Goal: Find specific page/section: Find specific page/section

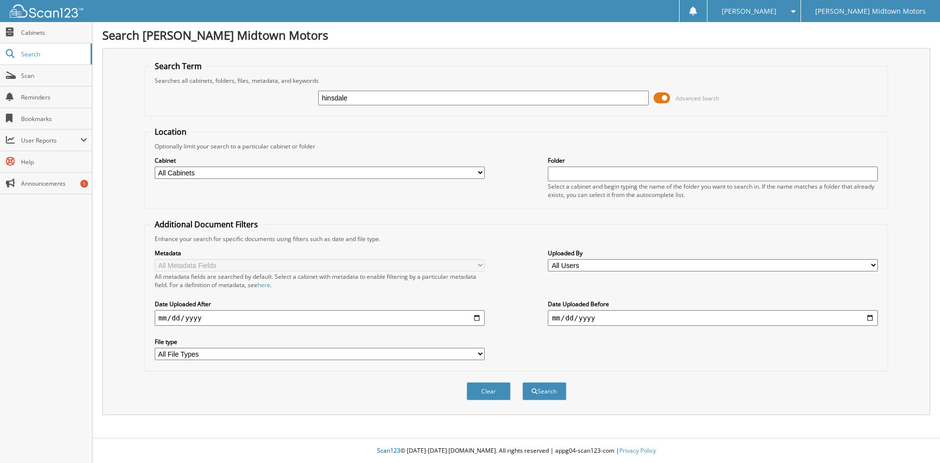
type input "hinsdale"
click at [522, 382] on button "Search" at bounding box center [544, 391] width 44 height 18
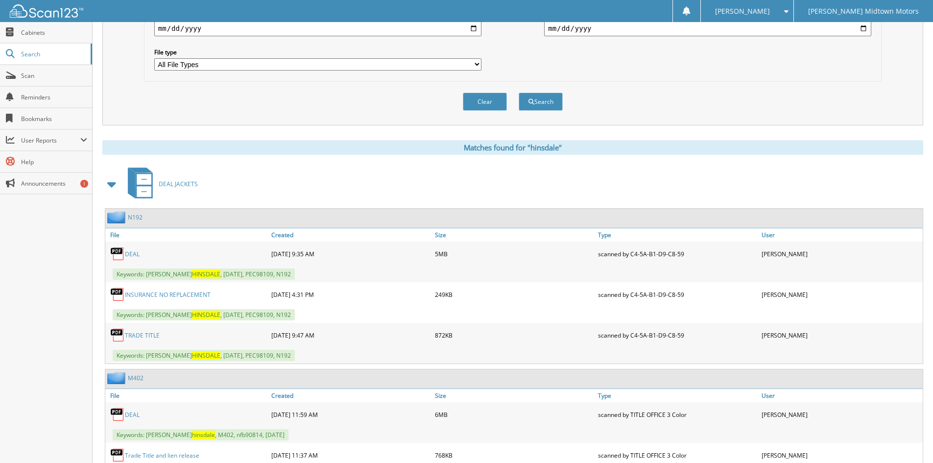
scroll to position [294, 0]
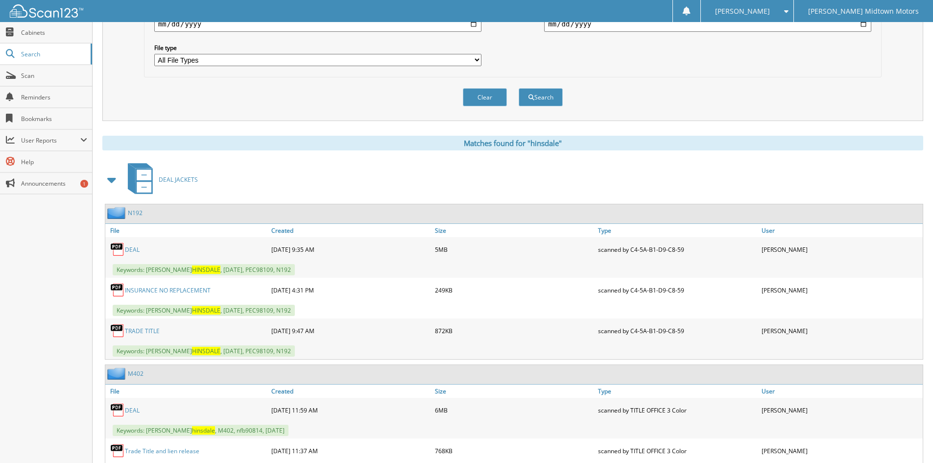
click at [137, 248] on link "DEAL" at bounding box center [132, 249] width 15 height 8
click at [480, 97] on button "Clear" at bounding box center [485, 97] width 44 height 18
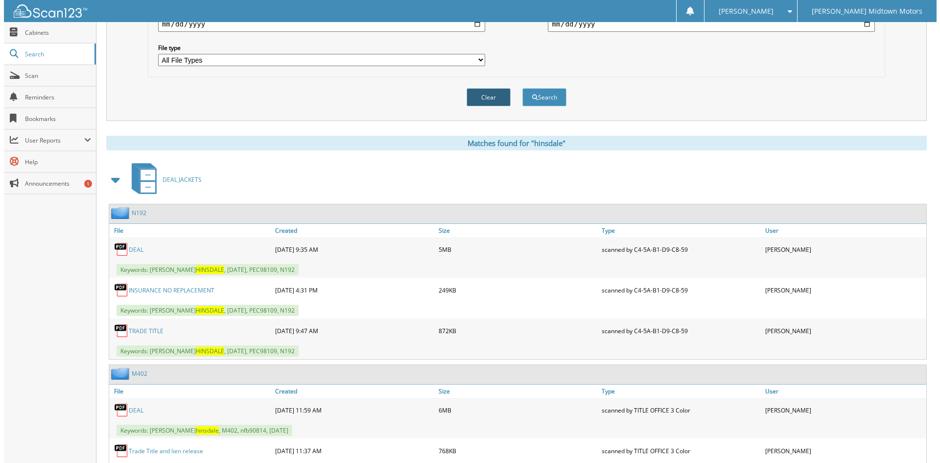
scroll to position [0, 0]
